Goal: Task Accomplishment & Management: Manage account settings

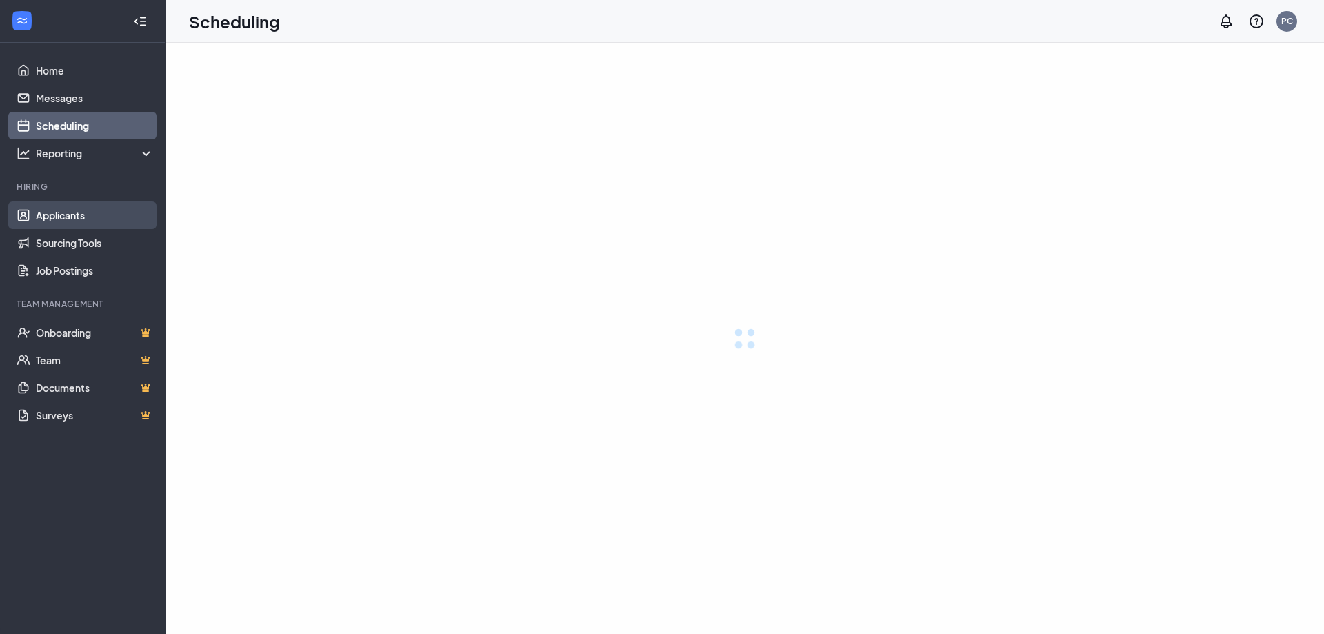
click at [94, 219] on link "Applicants" at bounding box center [95, 215] width 118 height 28
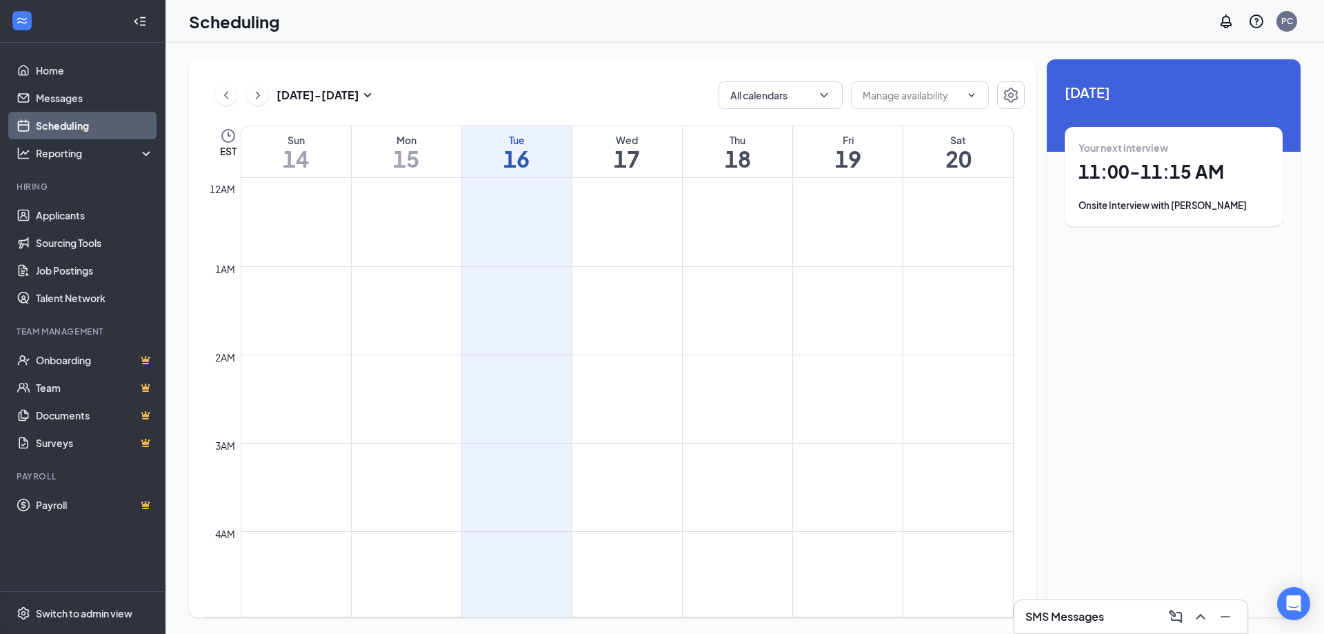
scroll to position [678, 0]
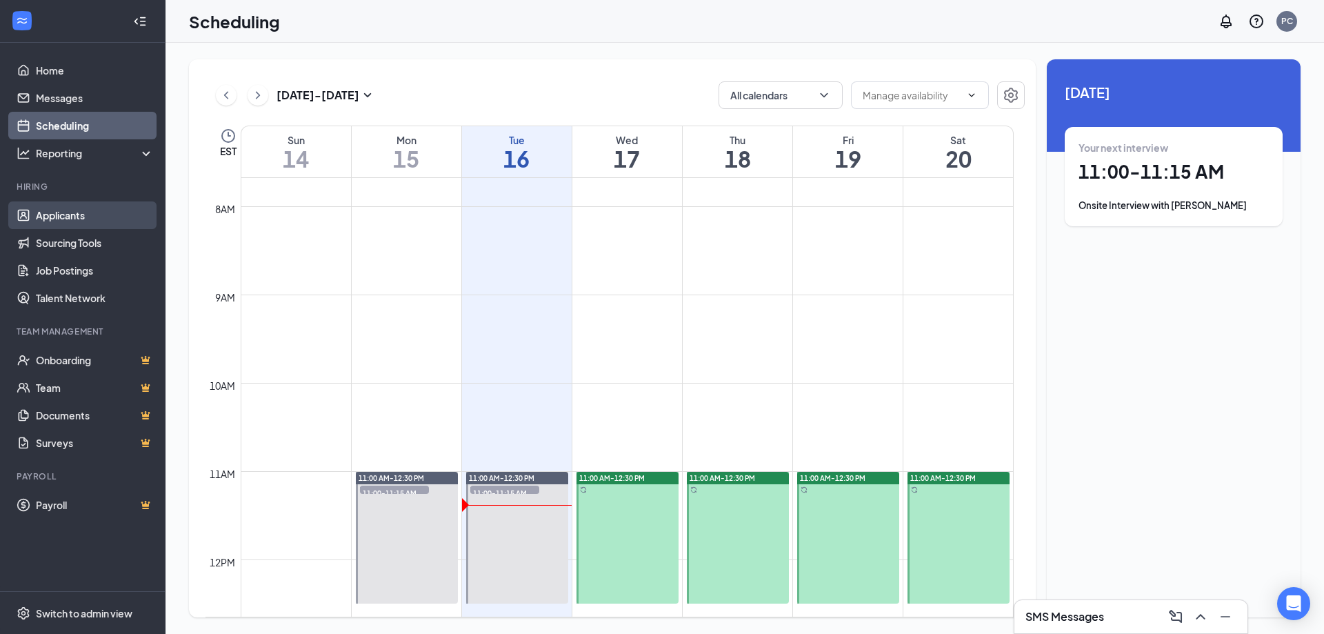
click at [96, 223] on link "Applicants" at bounding box center [95, 215] width 118 height 28
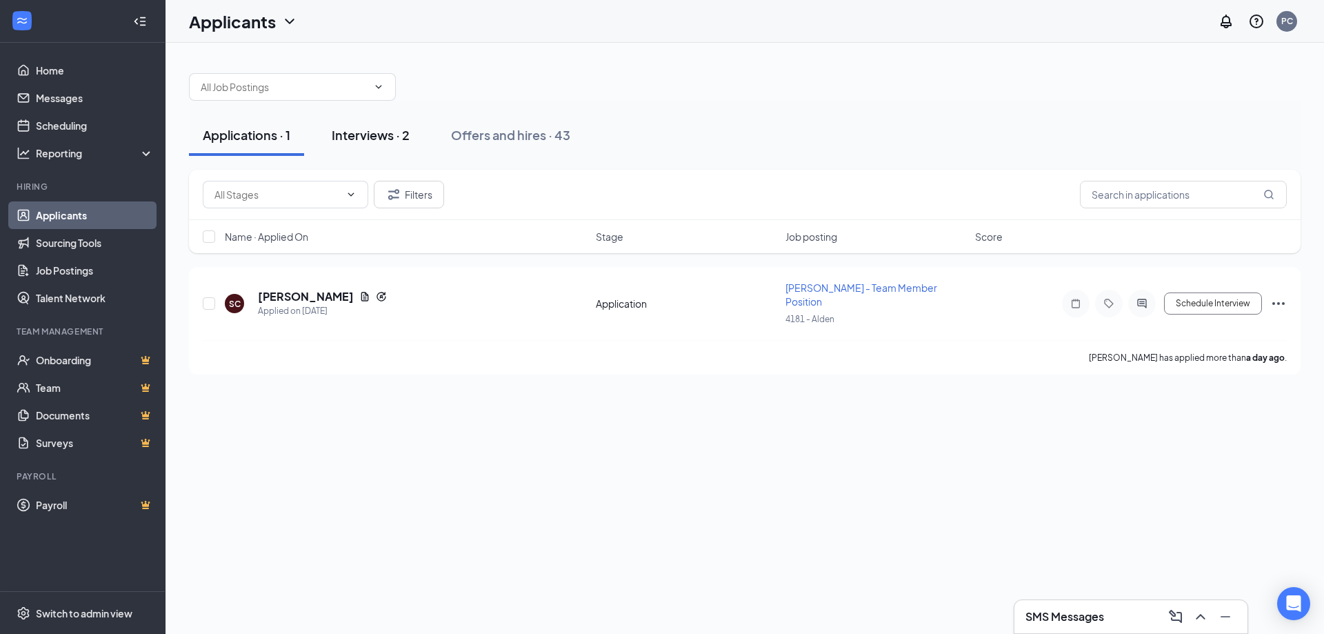
click at [370, 137] on div "Interviews · 2" at bounding box center [371, 134] width 78 height 17
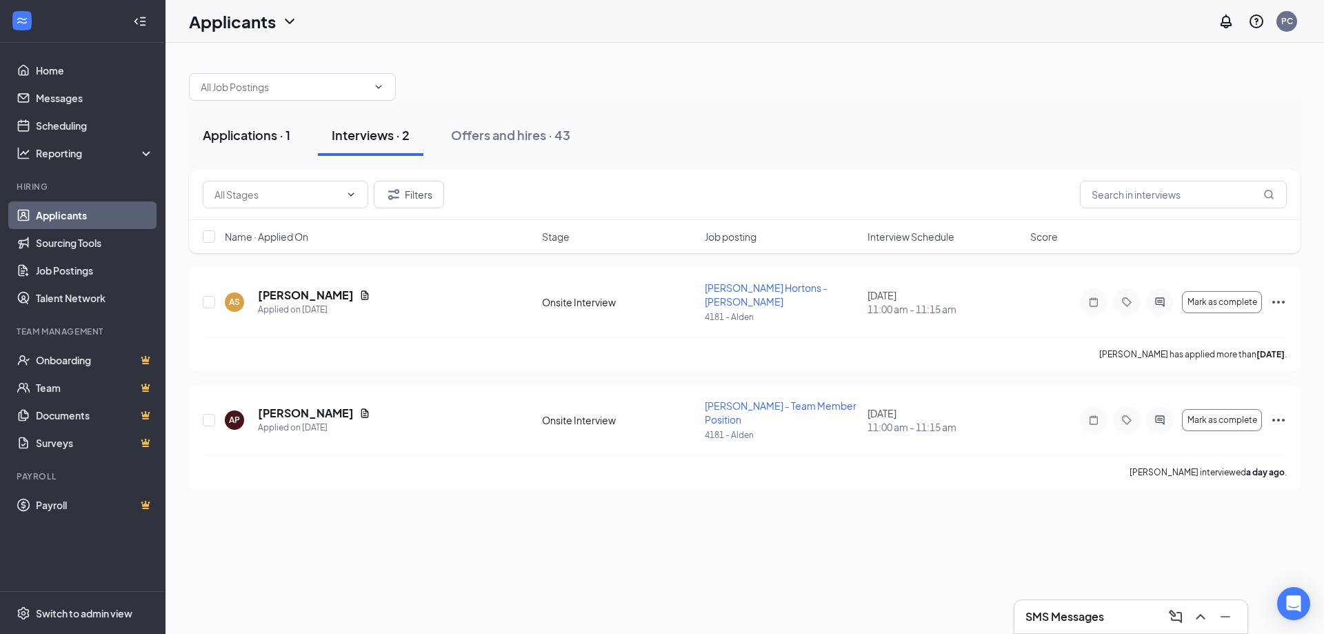
click at [276, 132] on div "Applications · 1" at bounding box center [247, 134] width 88 height 17
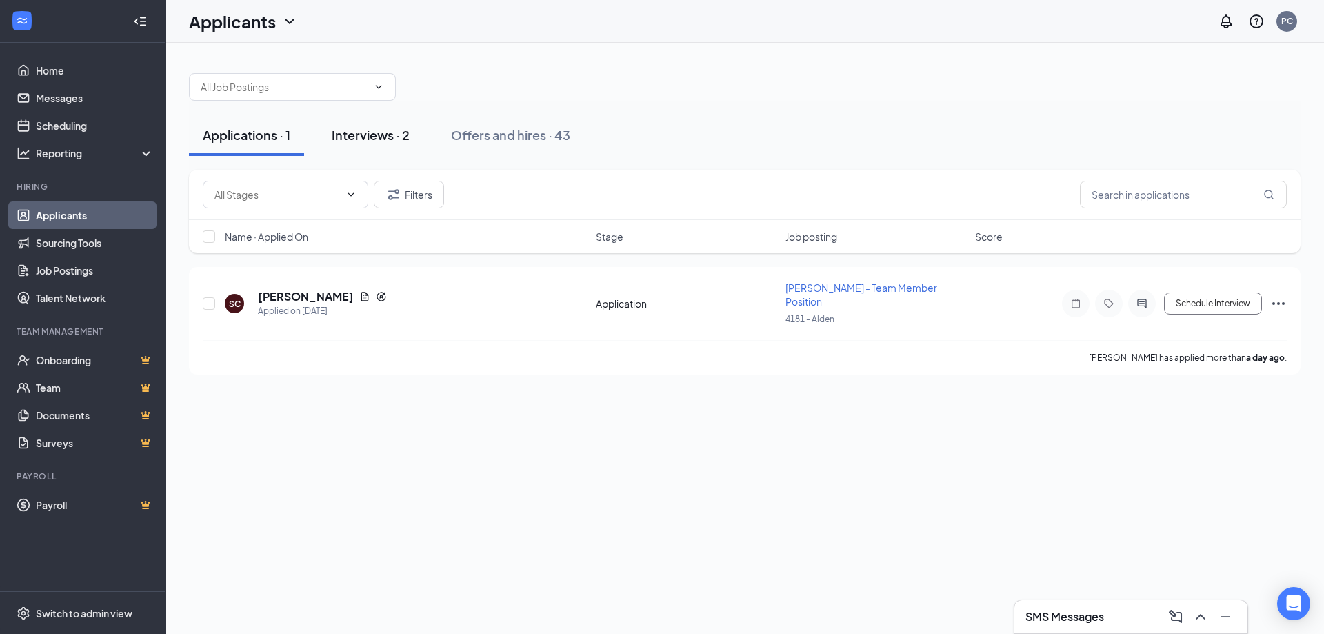
click at [412, 139] on button "Interviews · 2" at bounding box center [371, 134] width 106 height 41
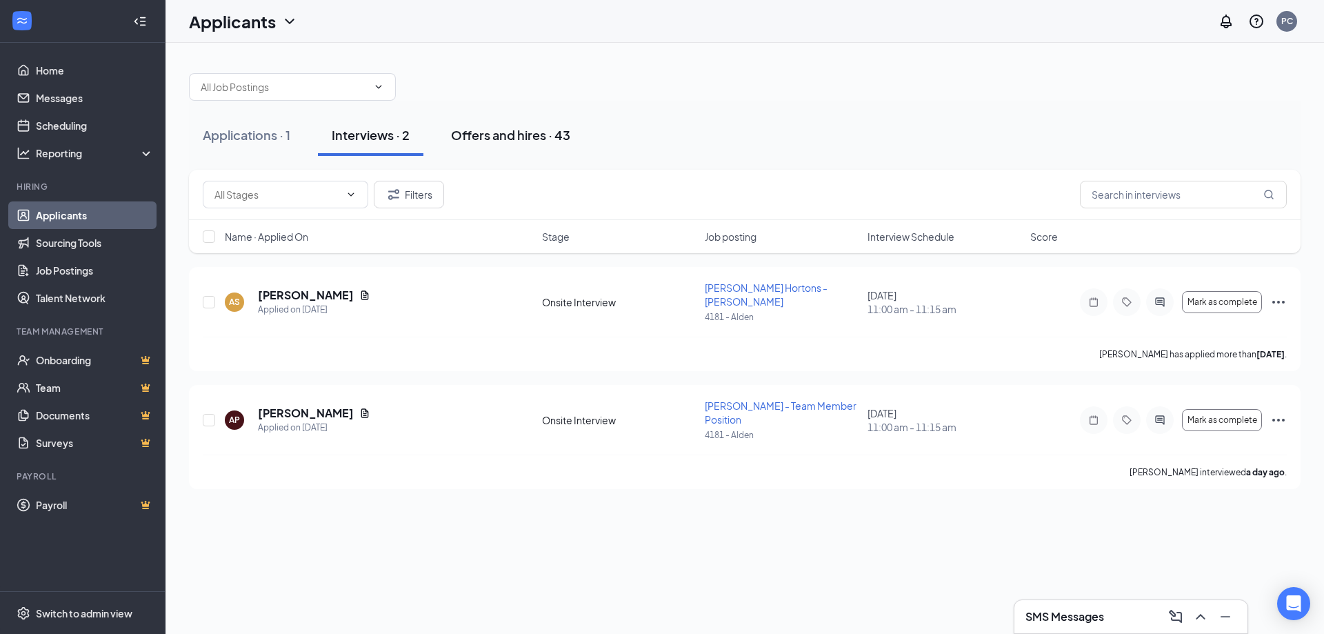
click at [466, 131] on div "Offers and hires · 43" at bounding box center [510, 134] width 119 height 17
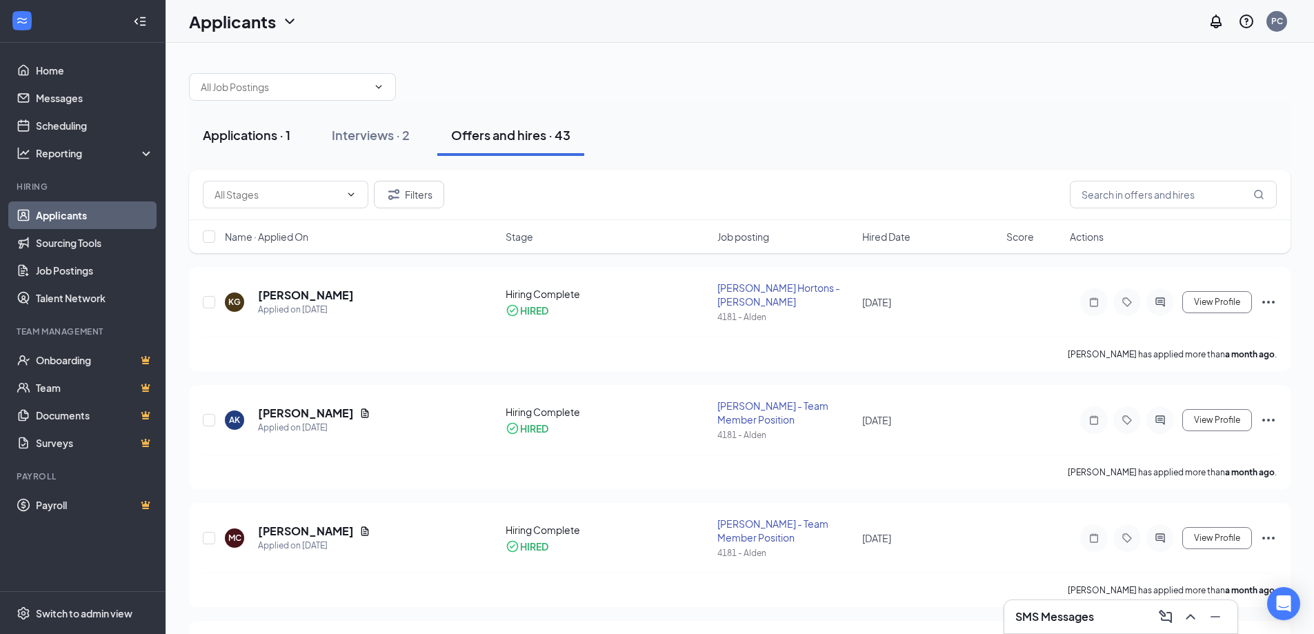
click at [254, 139] on div "Applications · 1" at bounding box center [247, 134] width 88 height 17
